Goal: Transaction & Acquisition: Purchase product/service

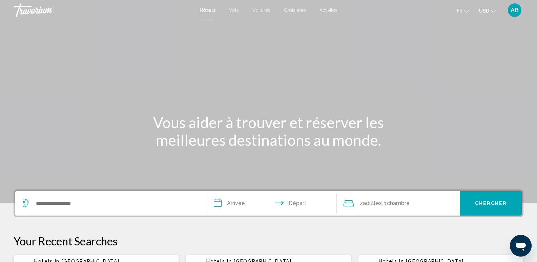
click at [258, 6] on div "Hôtels Vols Voitures Croisières Activités Hôtels Vols Voitures Croisières Activ…" at bounding box center [268, 10] width 537 height 14
click at [259, 8] on span "Voitures" at bounding box center [261, 9] width 18 height 5
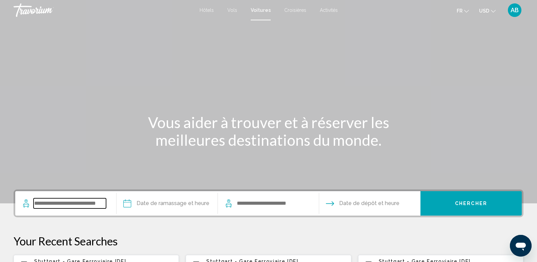
click at [57, 206] on input "Search widget" at bounding box center [70, 203] width 72 height 10
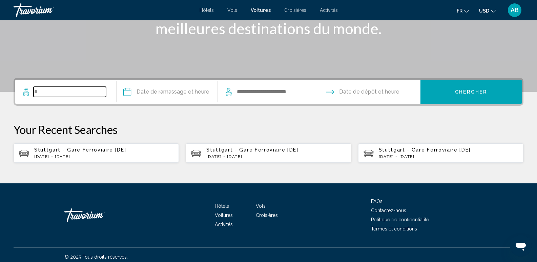
scroll to position [116, 0]
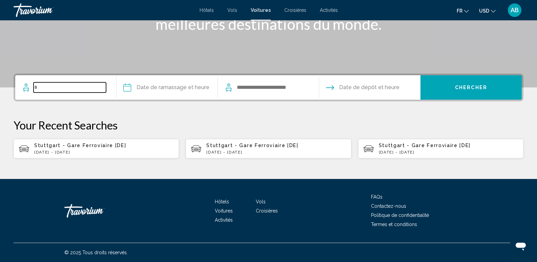
type input "*"
click at [78, 154] on app-cars-recent-search "Stuttgart - Gare Ferroviaire [DE] [DATE] - [DATE]" at bounding box center [96, 148] width 165 height 19
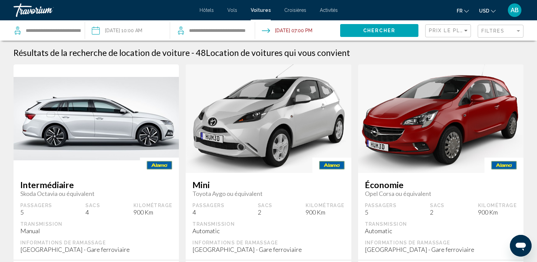
click at [480, 32] on mat-form-field "Filtres" at bounding box center [500, 31] width 46 height 13
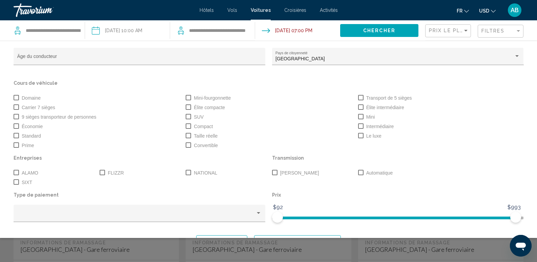
click at [358, 171] on span "Search widget" at bounding box center [360, 172] width 5 height 5
click at [421, 249] on div "Widget de recherche" at bounding box center [268, 179] width 537 height 163
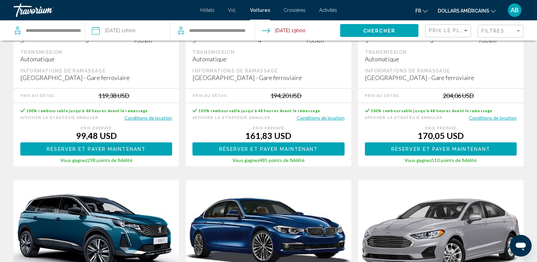
scroll to position [474, 0]
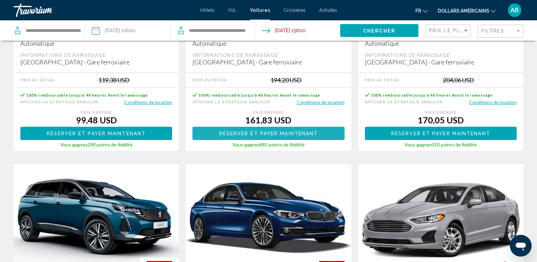
click at [264, 133] on font "Réserver et payer maintenant" at bounding box center [268, 133] width 99 height 5
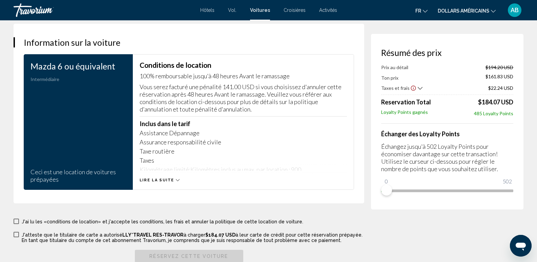
scroll to position [982, 0]
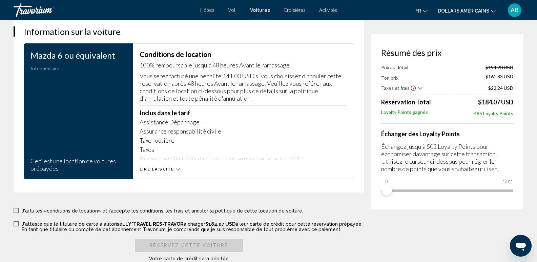
click at [165, 171] on span "Lire la suite" at bounding box center [156, 169] width 35 height 4
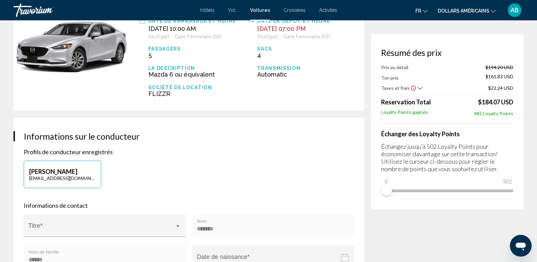
scroll to position [0, 0]
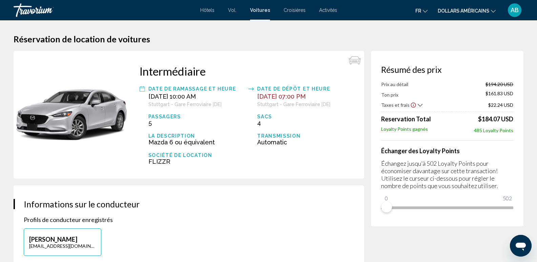
click at [461, 11] on font "dollars américains" at bounding box center [462, 10] width 51 height 5
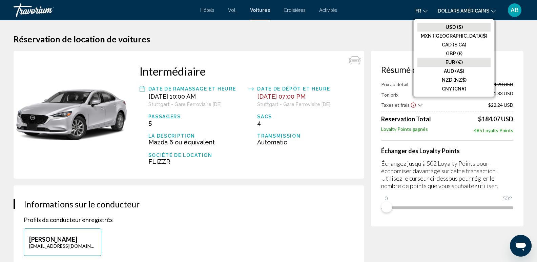
click at [462, 61] on font "EUR (€)" at bounding box center [453, 62] width 17 height 5
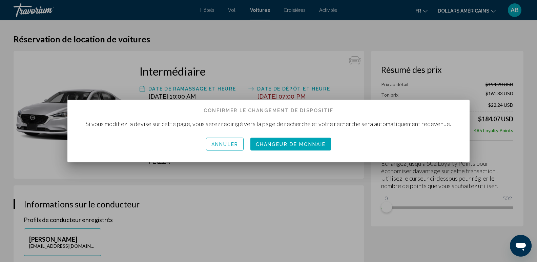
click at [301, 141] on font "Changeur de monnaie" at bounding box center [291, 143] width 70 height 5
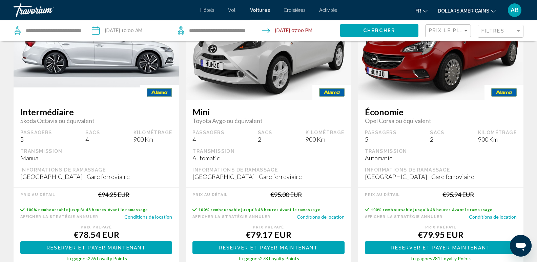
scroll to position [102, 0]
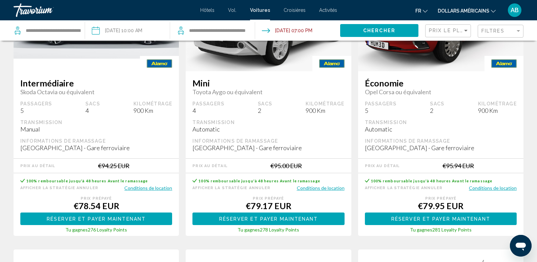
click at [151, 188] on button "Conditions de location" at bounding box center [148, 187] width 48 height 6
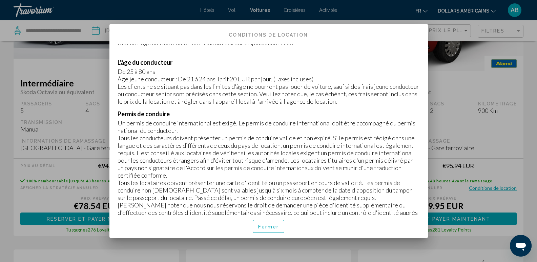
scroll to position [0, 0]
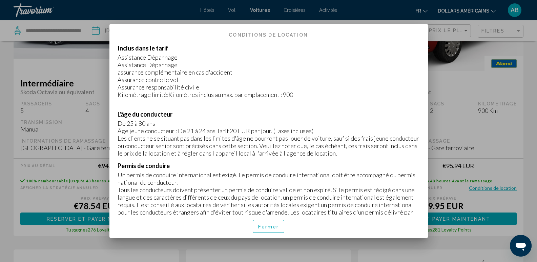
click at [500, 85] on div at bounding box center [268, 131] width 537 height 262
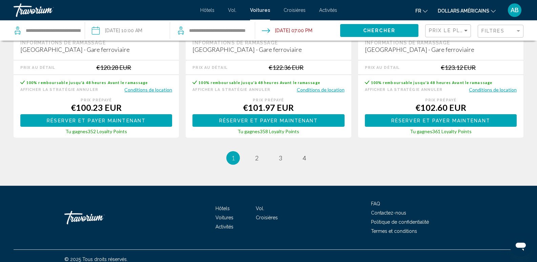
scroll to position [1066, 0]
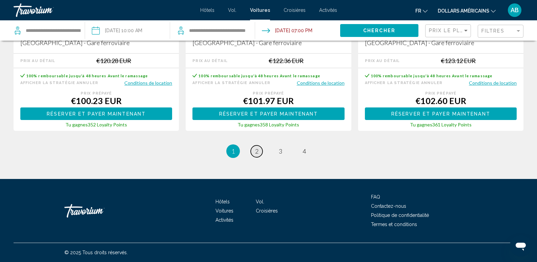
click at [255, 152] on link "page 2" at bounding box center [256, 151] width 12 height 12
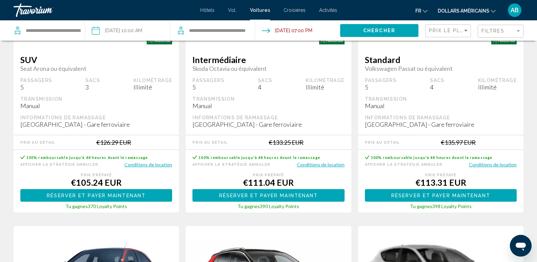
scroll to position [135, 0]
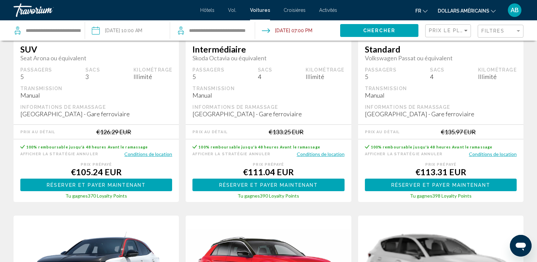
click at [147, 155] on button "Conditions de location" at bounding box center [148, 154] width 48 height 6
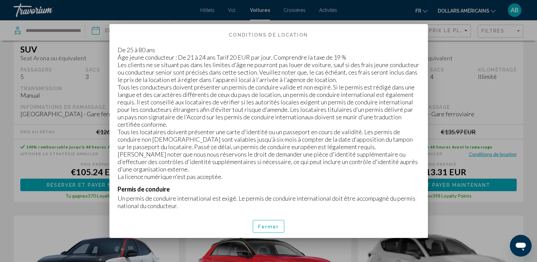
scroll to position [102, 0]
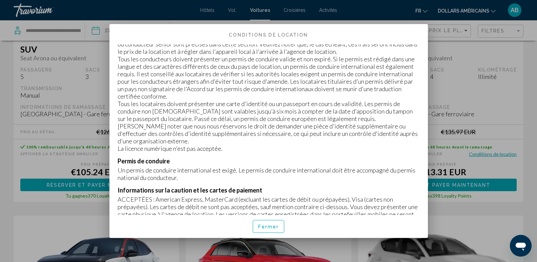
drag, startPoint x: 533, startPoint y: 100, endPoint x: 519, endPoint y: 101, distance: 14.6
click at [533, 100] on div at bounding box center [268, 131] width 537 height 262
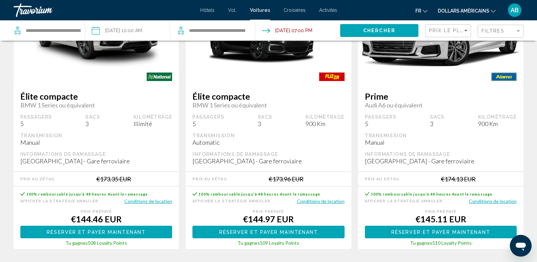
scroll to position [1066, 0]
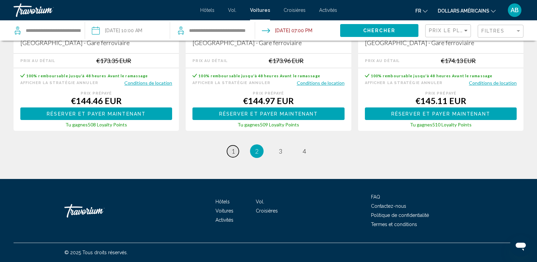
click at [233, 151] on span "1" at bounding box center [232, 150] width 3 height 7
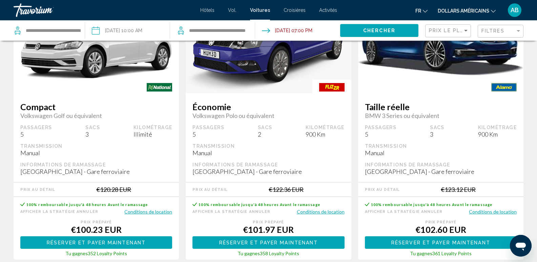
scroll to position [948, 0]
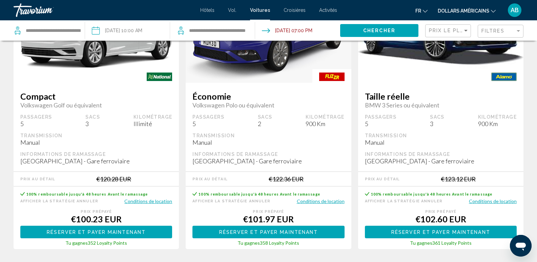
click at [310, 202] on button "Conditions de location" at bounding box center [321, 201] width 48 height 6
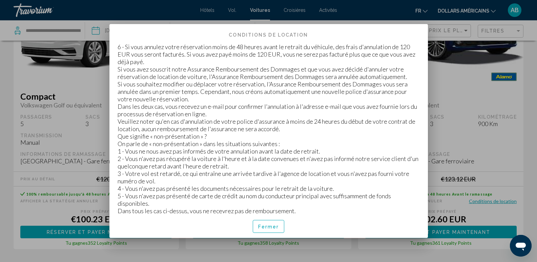
scroll to position [1552, 0]
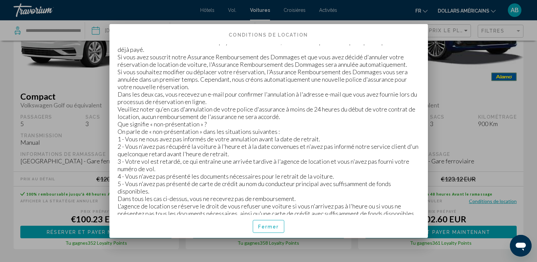
click at [477, 133] on div at bounding box center [268, 131] width 537 height 262
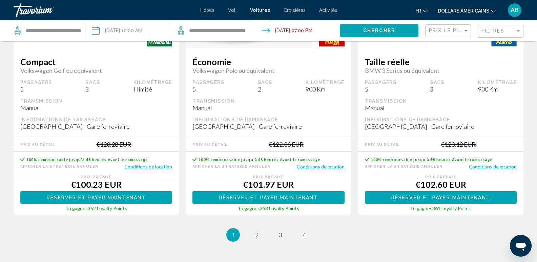
scroll to position [1066, 0]
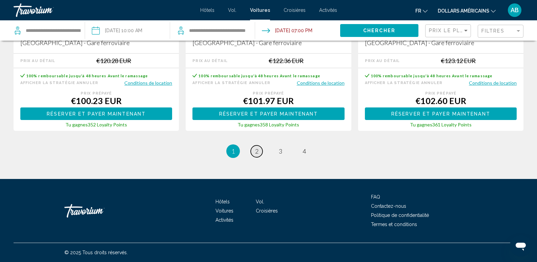
click at [256, 155] on link "page 2" at bounding box center [256, 151] width 12 height 12
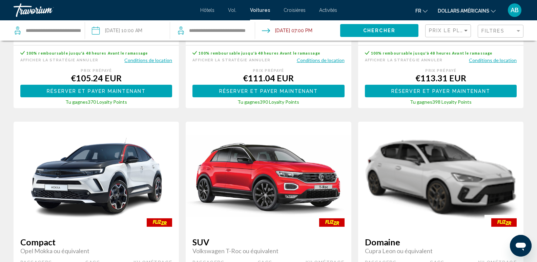
scroll to position [135, 0]
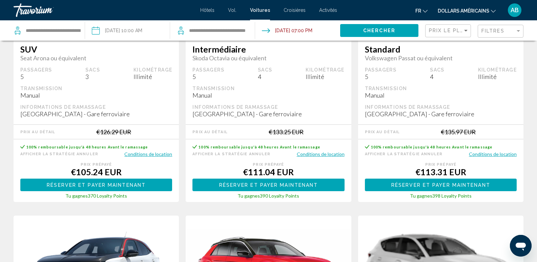
click at [493, 27] on div "Filtres" at bounding box center [501, 31] width 40 height 13
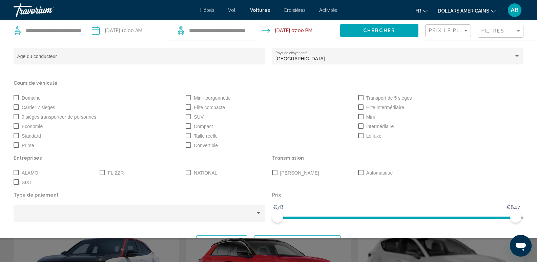
click at [359, 172] on span "Search widget" at bounding box center [360, 172] width 5 height 5
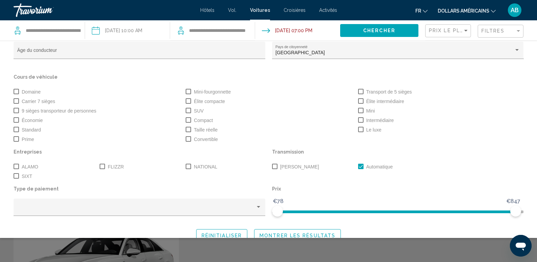
scroll to position [17, 0]
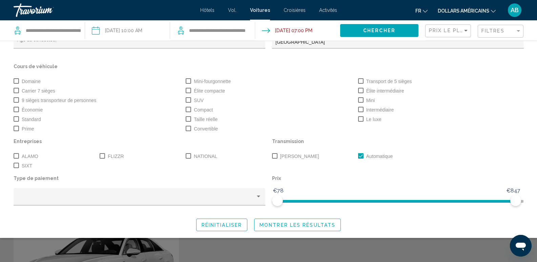
click at [299, 224] on span "Montrer les résultats" at bounding box center [297, 224] width 76 height 5
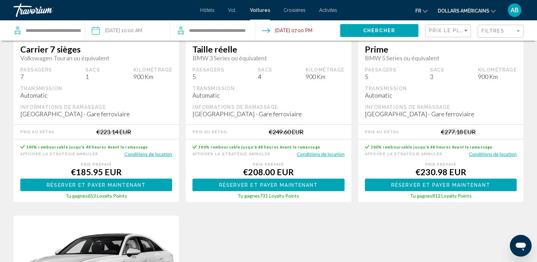
scroll to position [0, 0]
